Goal: Check status: Check status

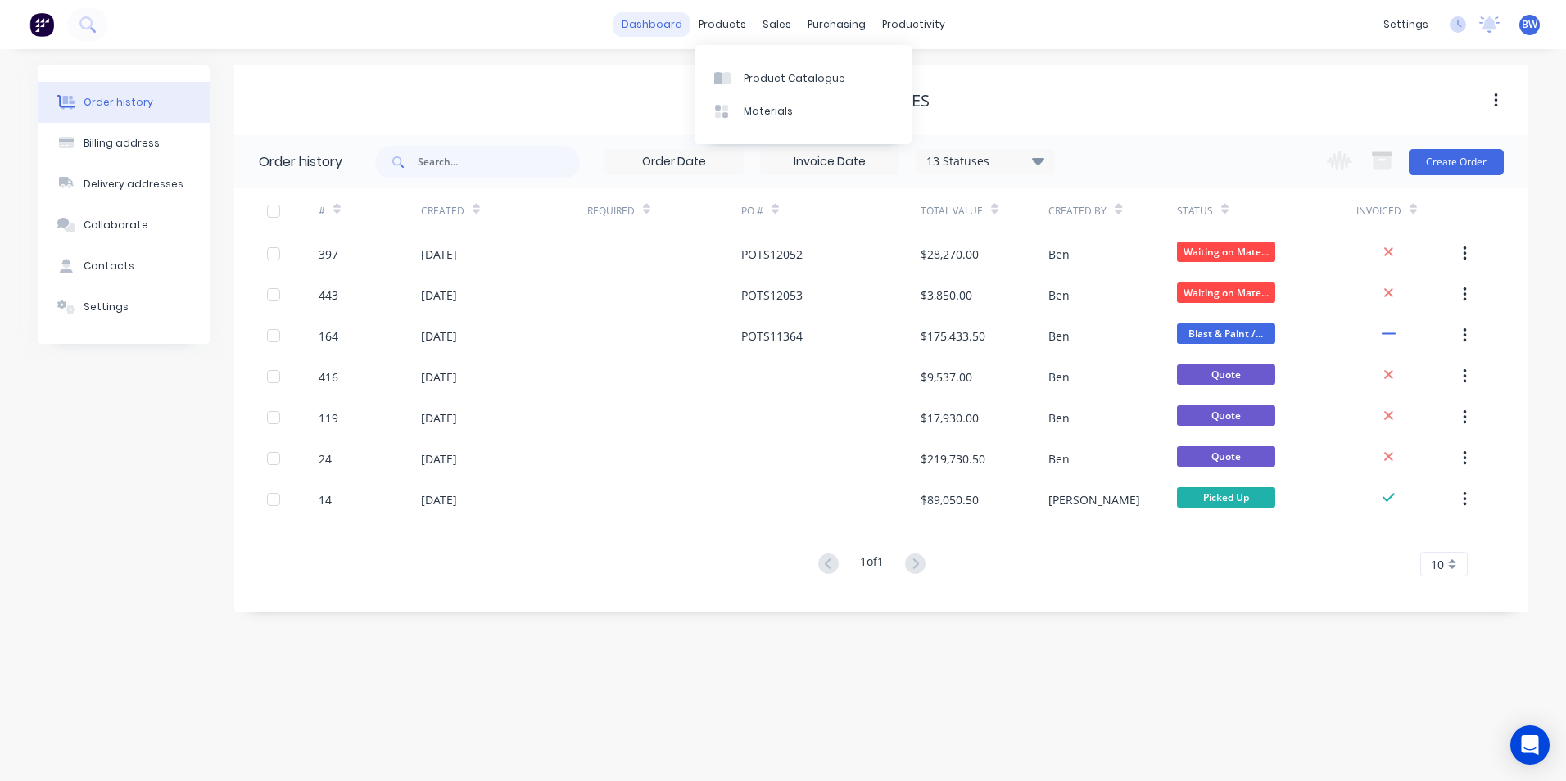
click at [668, 27] on link "dashboard" at bounding box center [651, 24] width 77 height 25
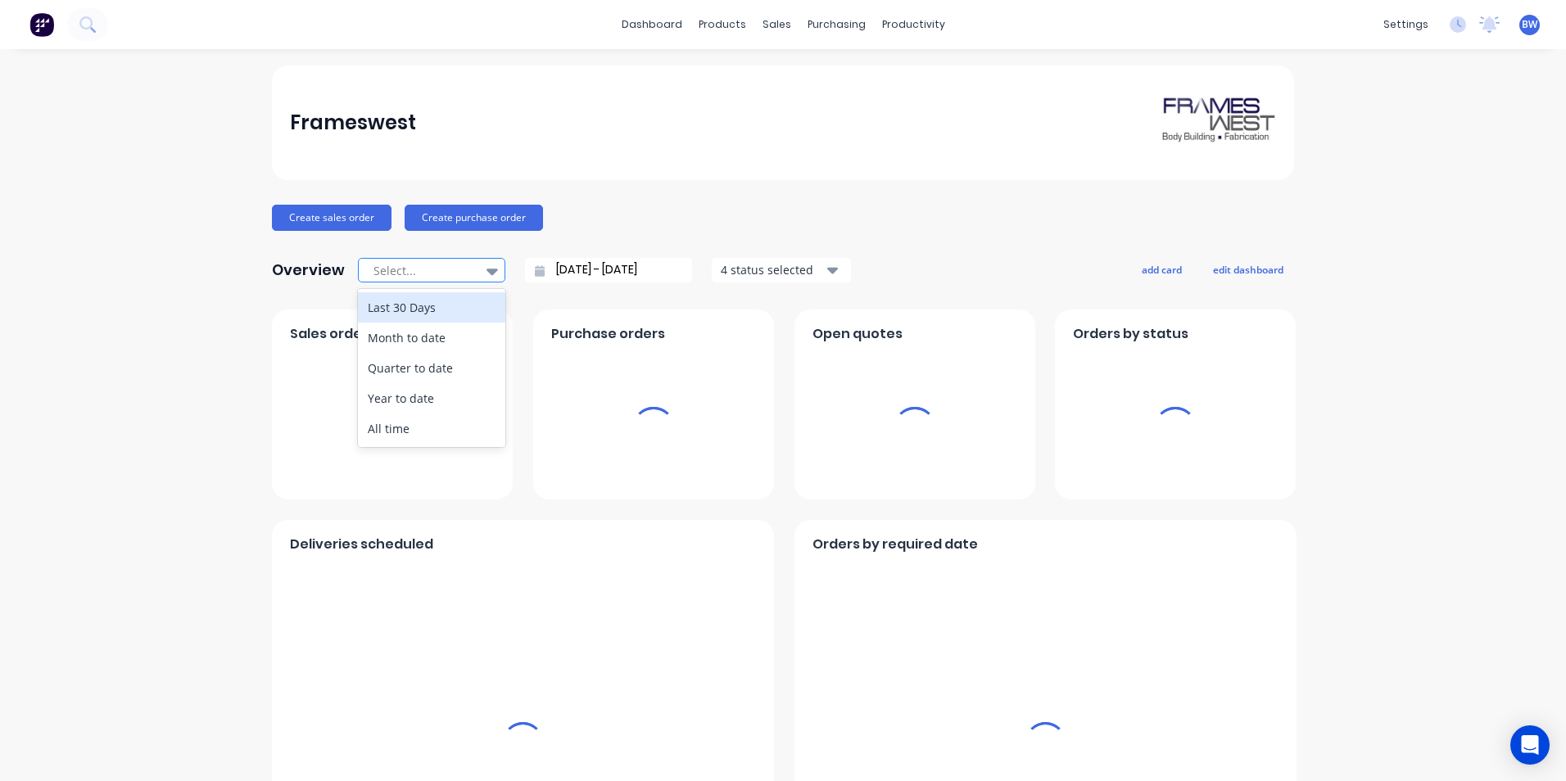
click at [486, 269] on icon at bounding box center [491, 272] width 11 height 7
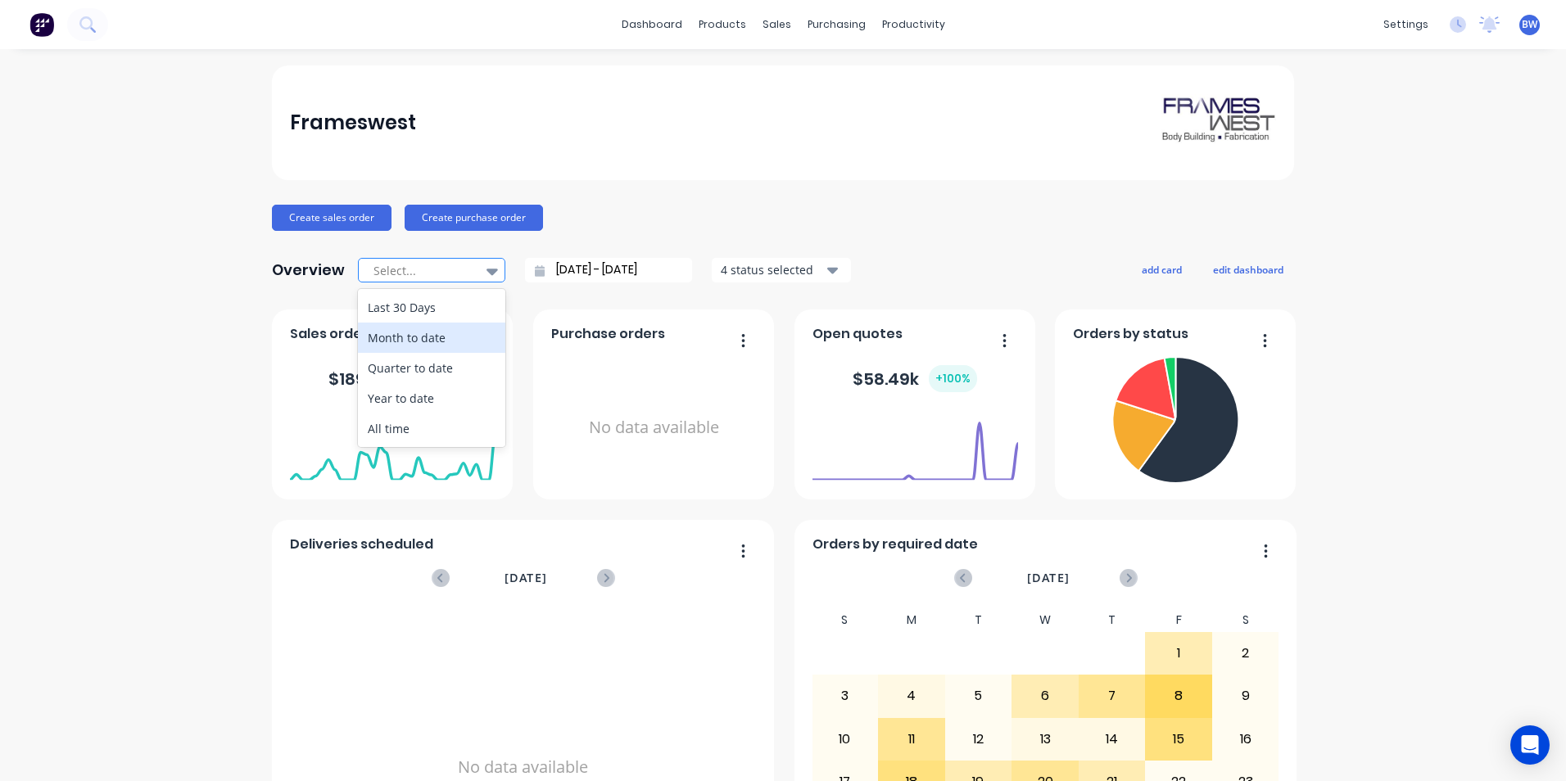
click at [439, 344] on div "Month to date" at bounding box center [431, 338] width 147 height 30
type input "[DATE] - [DATE]"
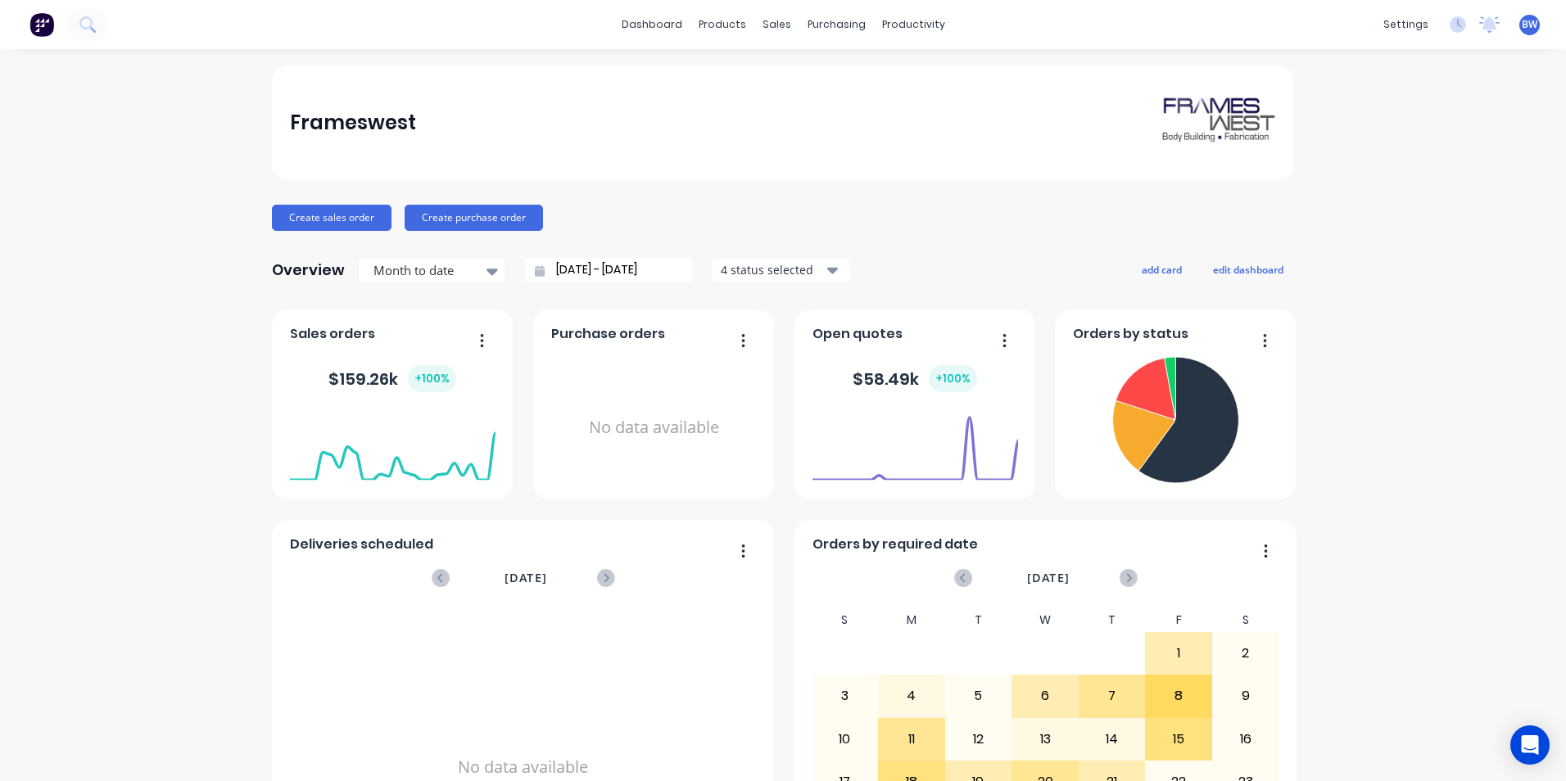
click at [827, 264] on icon "button" at bounding box center [832, 270] width 11 height 18
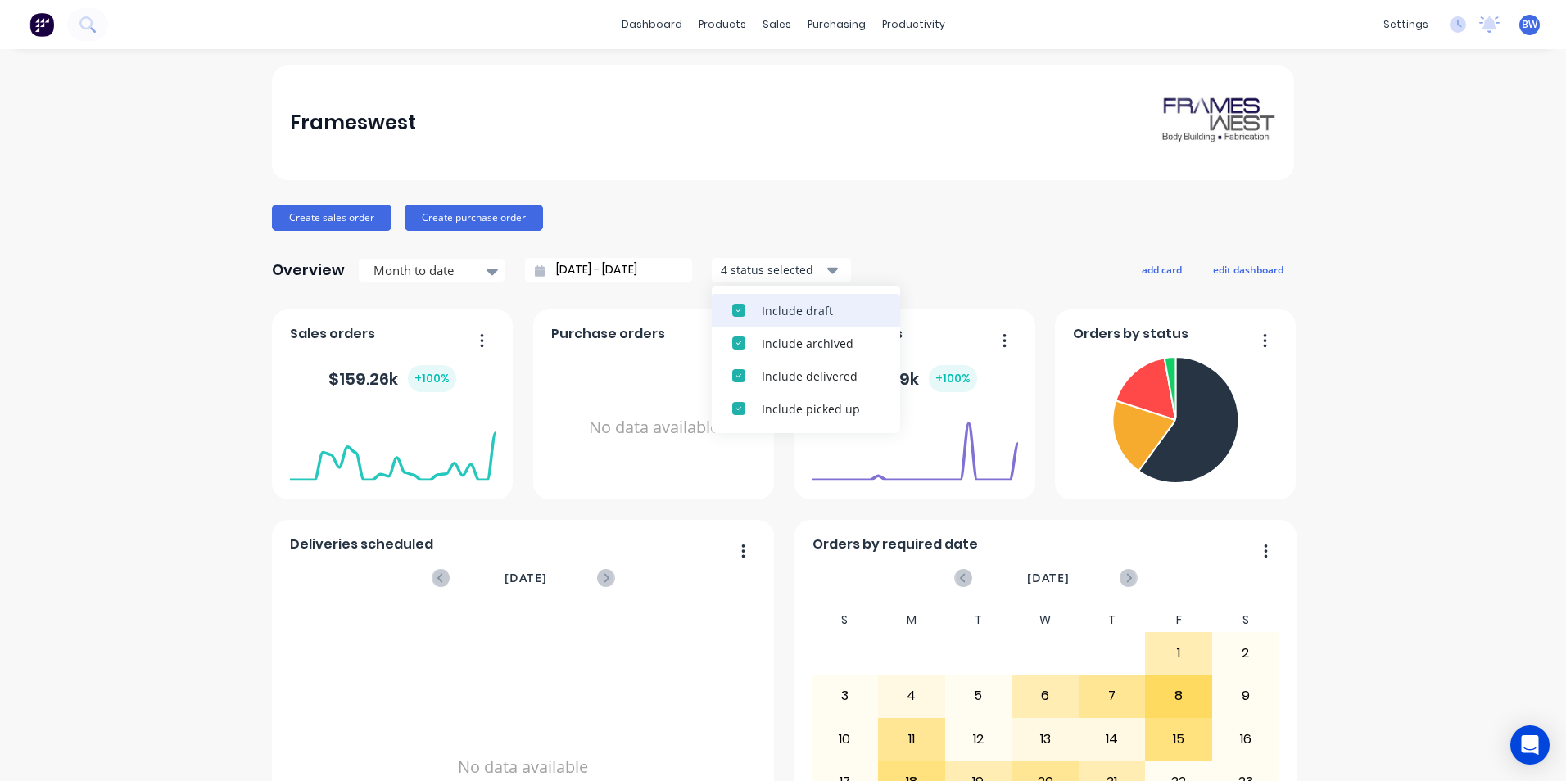
click at [808, 302] on div "Include draft" at bounding box center [820, 310] width 118 height 17
click at [808, 302] on div "Include archived" at bounding box center [820, 310] width 118 height 17
click at [932, 206] on div "Create sales order Create purchase order" at bounding box center [783, 218] width 1022 height 26
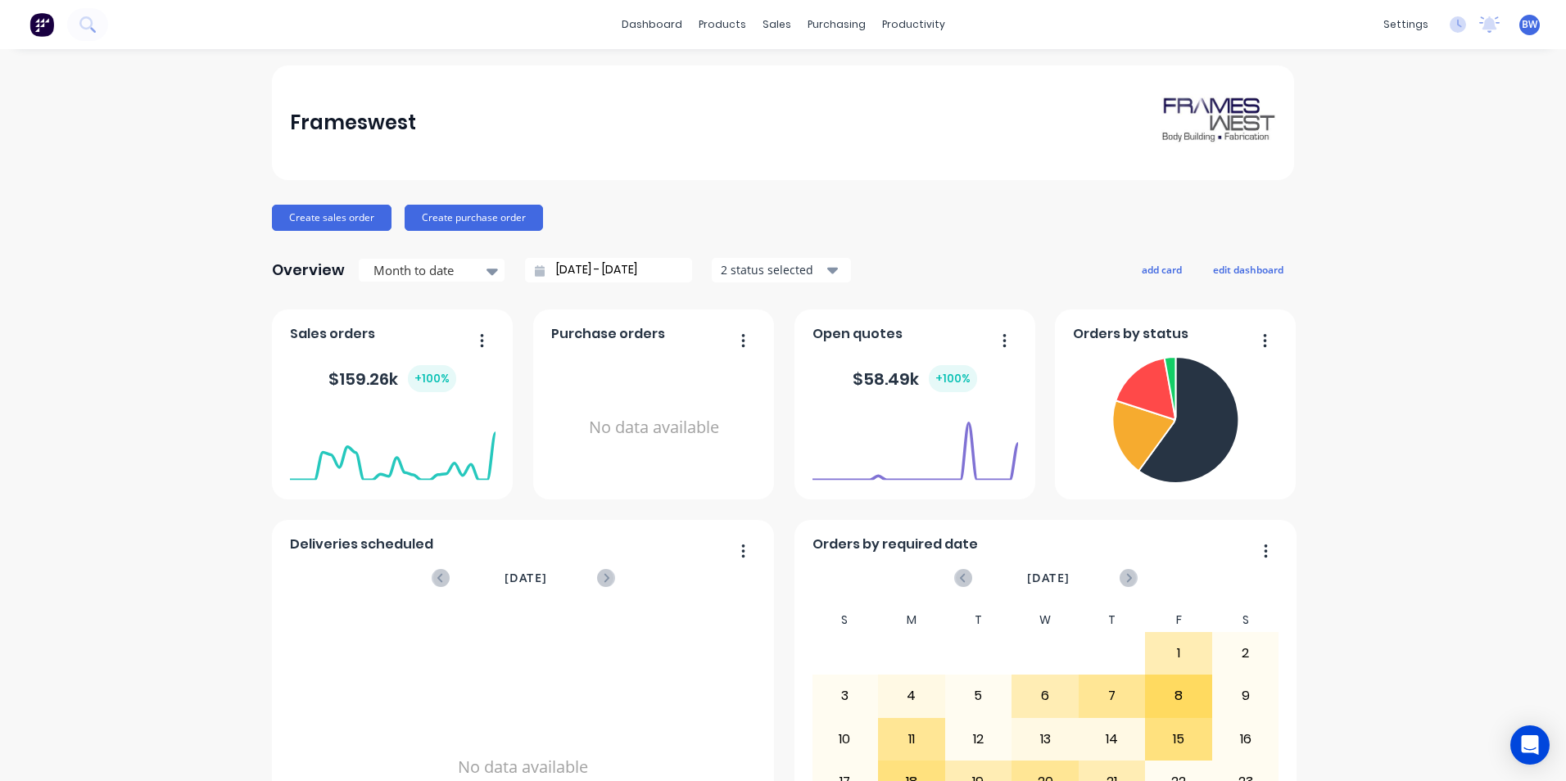
click at [1524, 29] on span "BW" at bounding box center [1529, 24] width 16 height 15
click at [1372, 217] on button "Sign out" at bounding box center [1428, 205] width 217 height 33
